Goal: Task Accomplishment & Management: Manage account settings

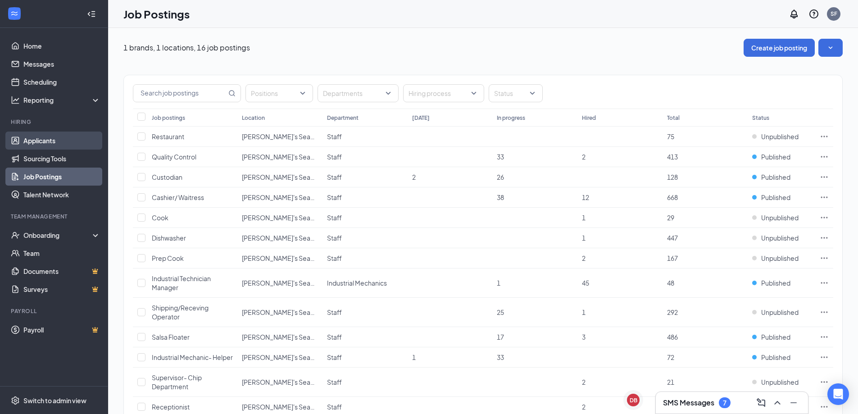
click at [40, 138] on link "Applicants" at bounding box center [61, 141] width 77 height 18
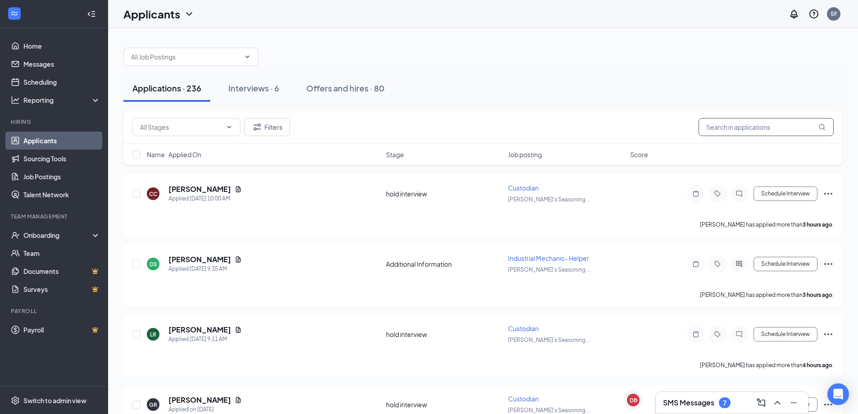
click at [728, 130] on input "text" at bounding box center [766, 127] width 135 height 18
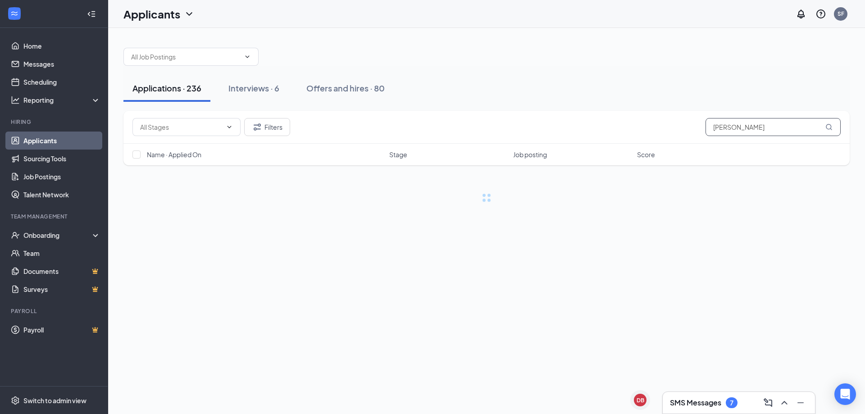
type input "[PERSON_NAME]"
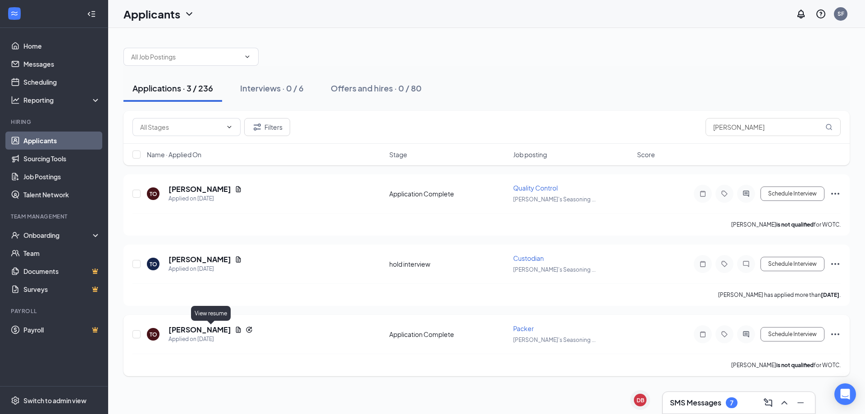
click at [235, 328] on icon "Document" at bounding box center [238, 329] width 7 height 7
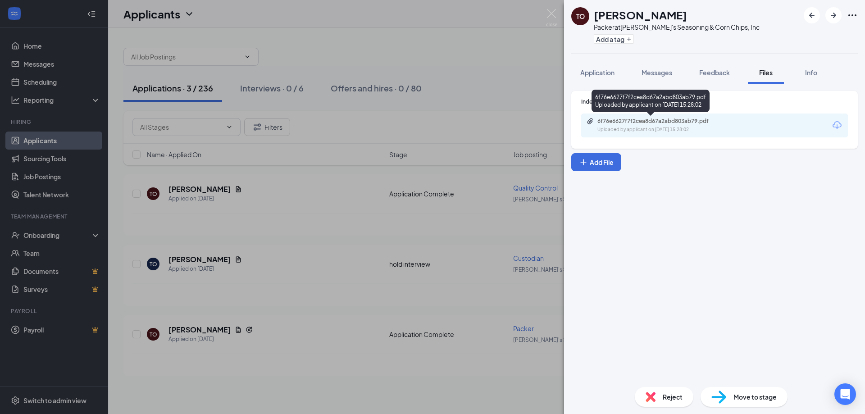
click at [641, 128] on div "Uploaded by applicant on [DATE] 15:28:02" at bounding box center [664, 129] width 135 height 7
click at [552, 14] on img at bounding box center [551, 18] width 11 height 18
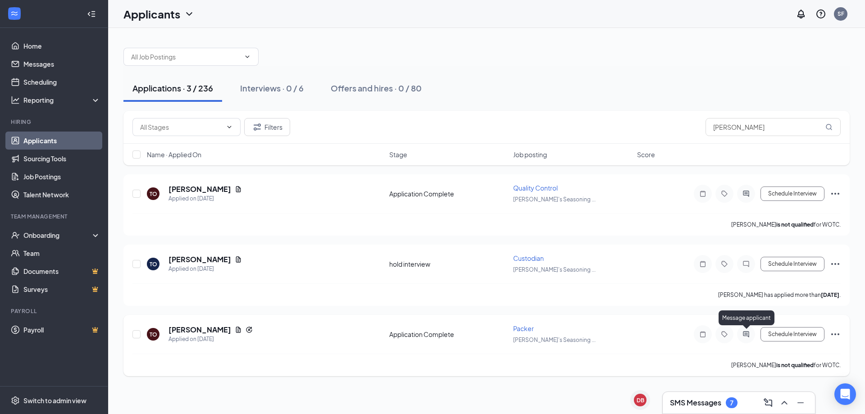
click at [746, 334] on icon "ActiveChat" at bounding box center [745, 334] width 11 height 7
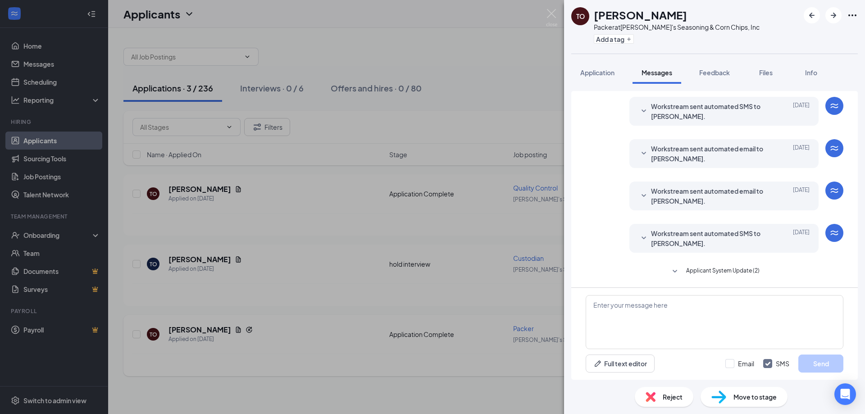
scroll to position [136, 0]
click at [554, 19] on img at bounding box center [551, 18] width 11 height 18
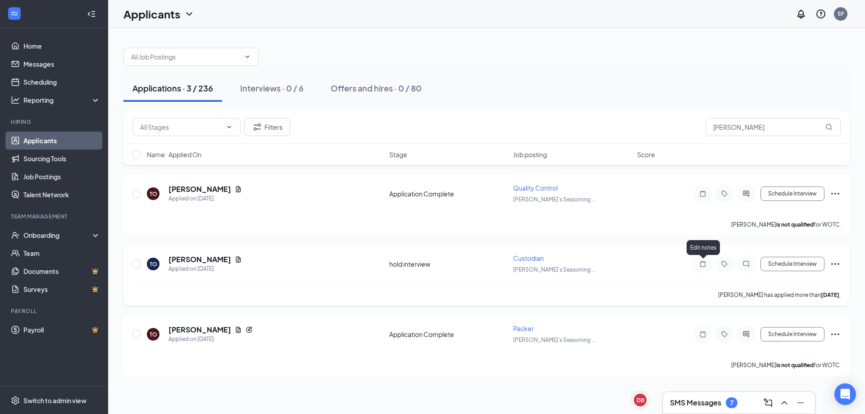
click at [699, 262] on icon "Note" at bounding box center [702, 263] width 11 height 7
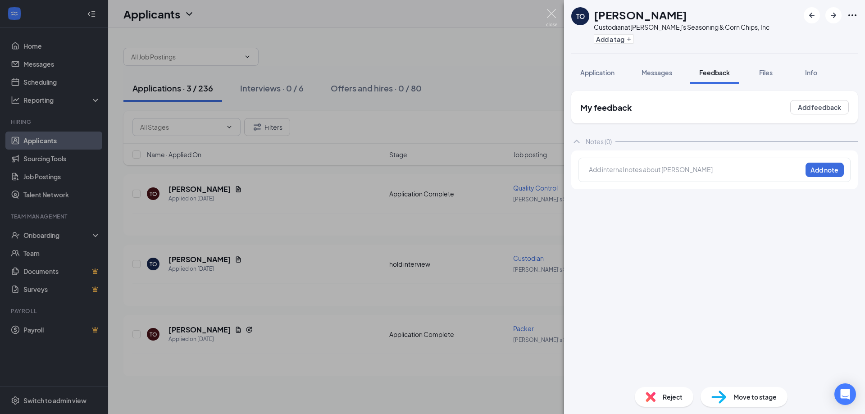
click at [551, 16] on img at bounding box center [551, 18] width 11 height 18
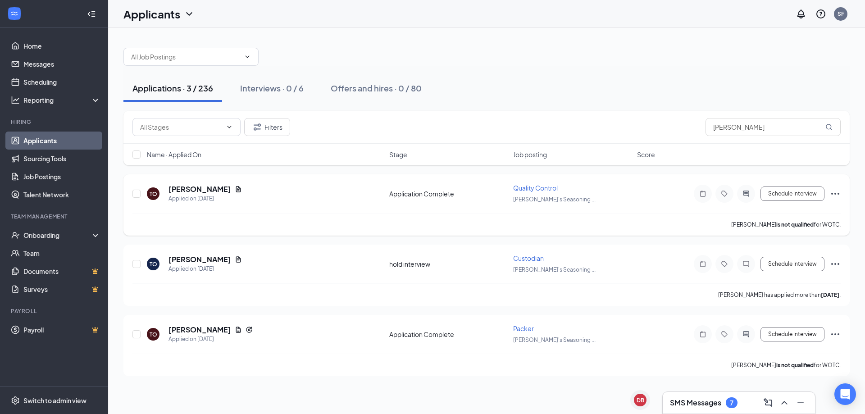
click at [704, 189] on div at bounding box center [703, 194] width 18 height 18
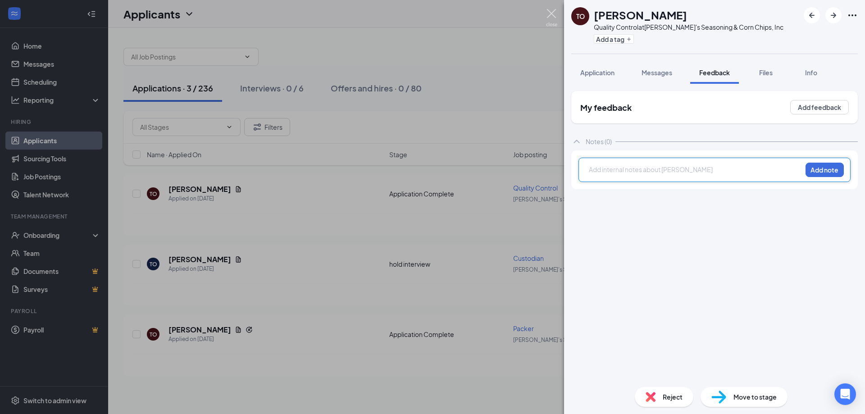
click at [548, 18] on img at bounding box center [551, 18] width 11 height 18
